Goal: Transaction & Acquisition: Register for event/course

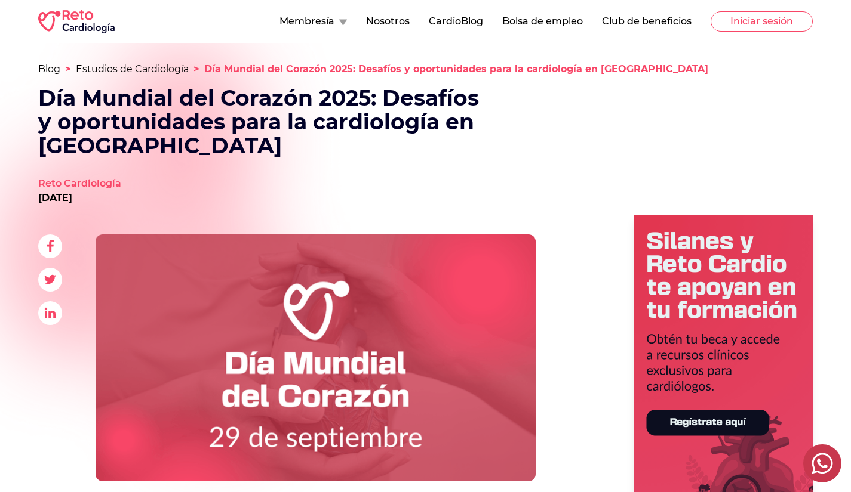
scroll to position [133, 0]
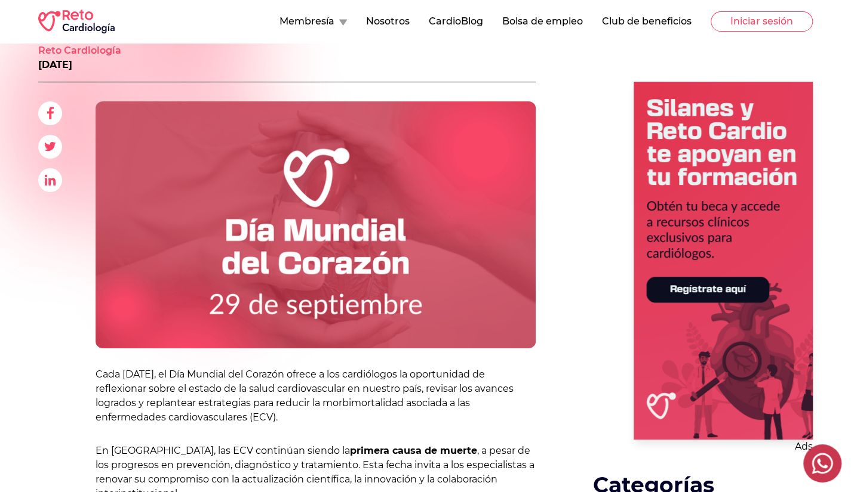
click at [686, 282] on 1 at bounding box center [722, 261] width 179 height 358
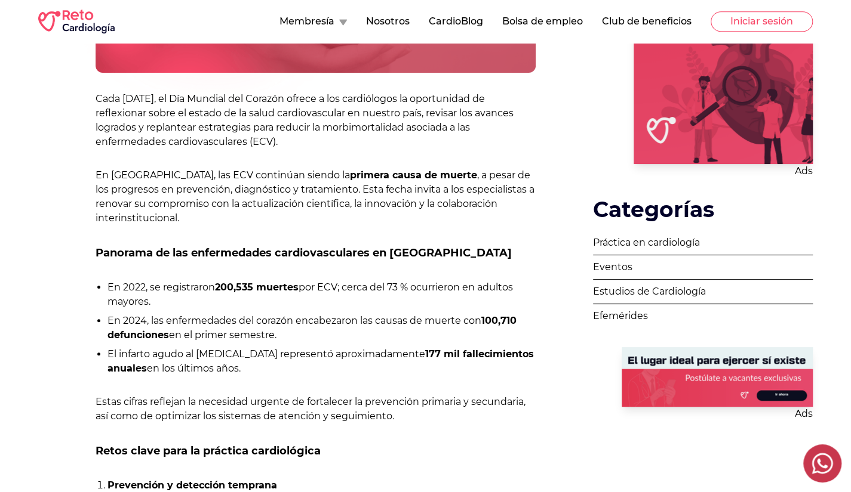
scroll to position [409, 0]
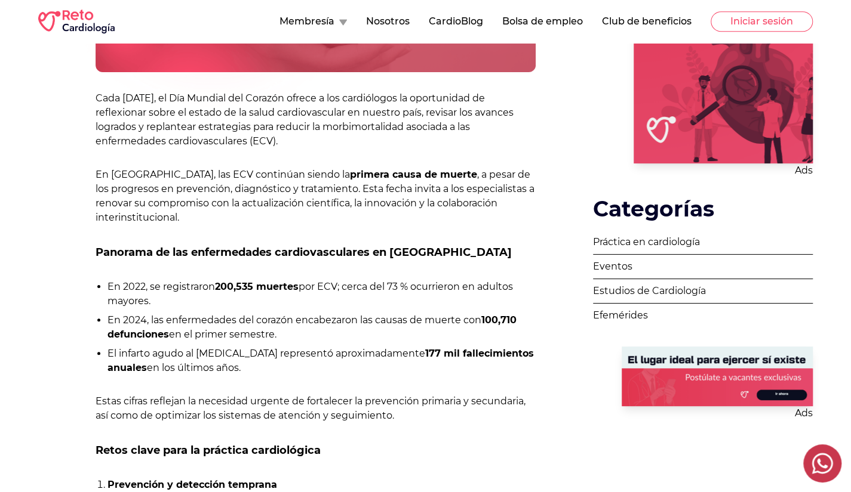
click at [760, 389] on 1 at bounding box center [716, 377] width 191 height 60
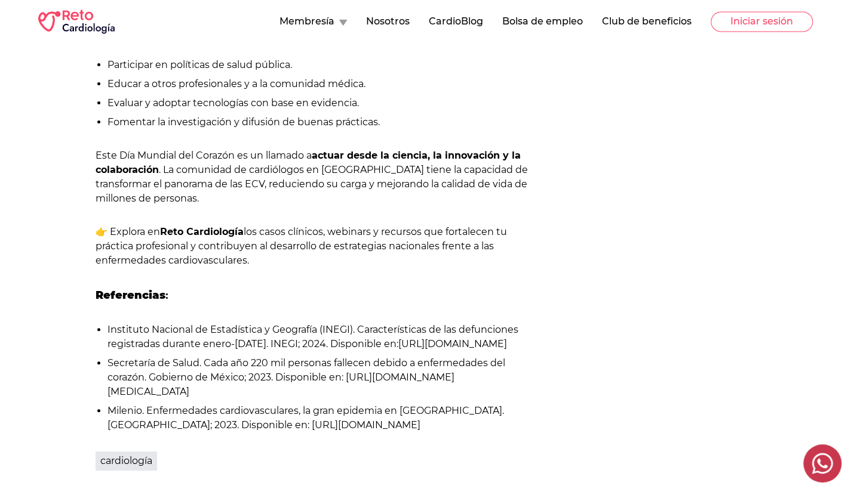
scroll to position [1121, 0]
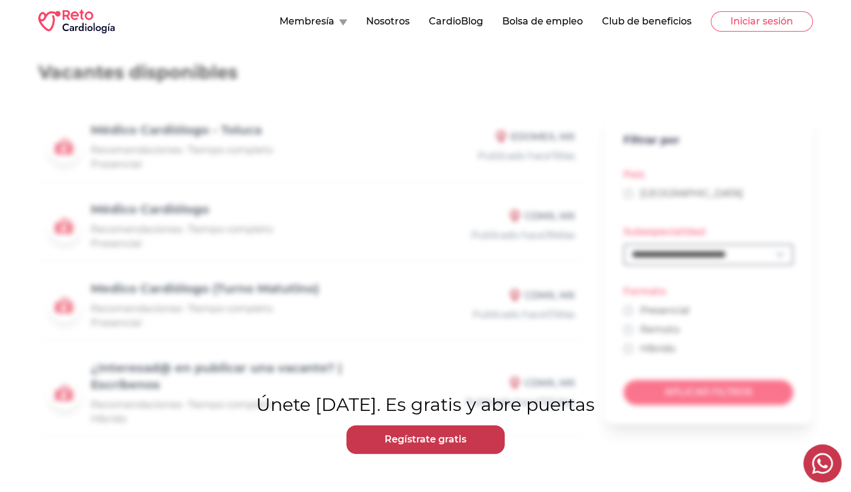
click at [430, 441] on link "Regístrate gratis" at bounding box center [425, 440] width 158 height 29
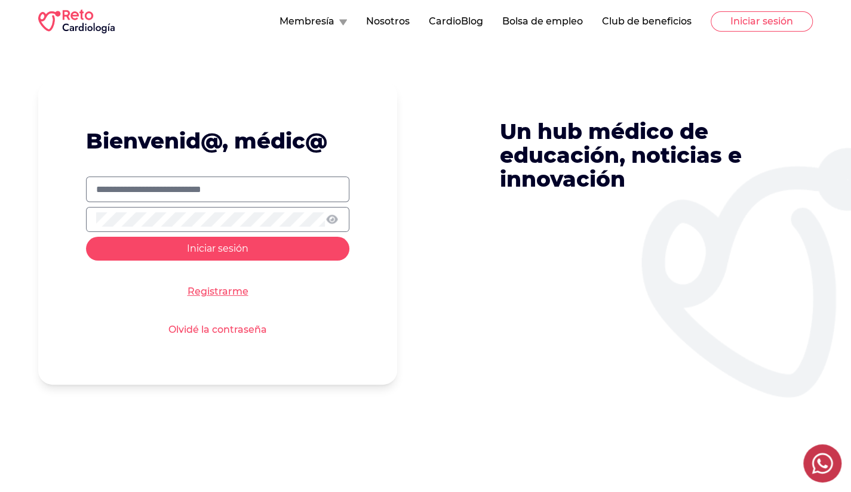
click at [205, 184] on input "text" at bounding box center [217, 190] width 243 height 14
type input "**********"
click at [338, 26] on button "Membresía" at bounding box center [312, 21] width 67 height 14
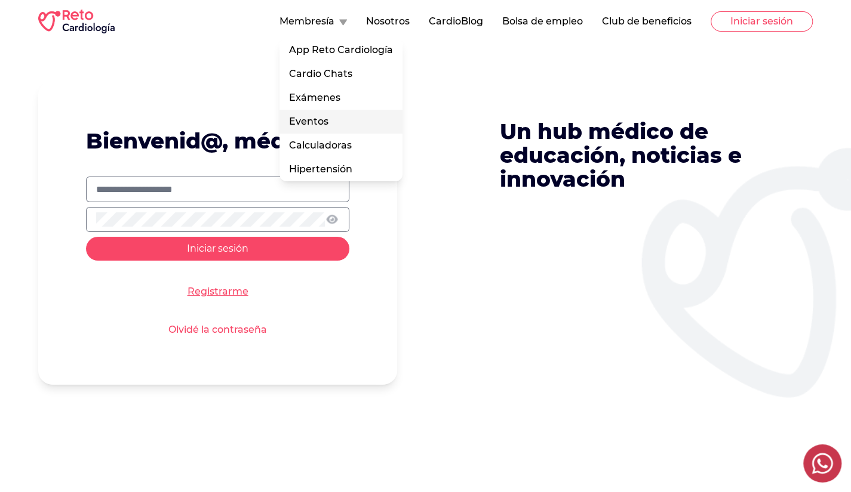
click at [318, 122] on link "Eventos" at bounding box center [340, 122] width 123 height 24
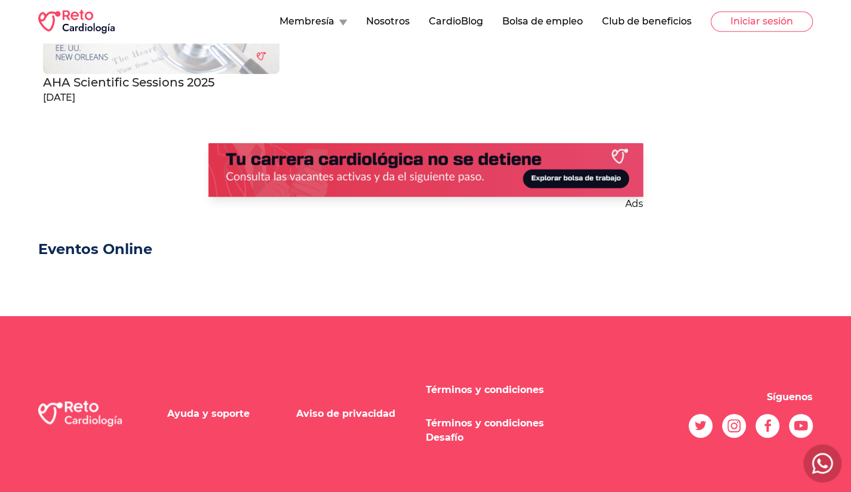
scroll to position [609, 0]
